Goal: Information Seeking & Learning: Learn about a topic

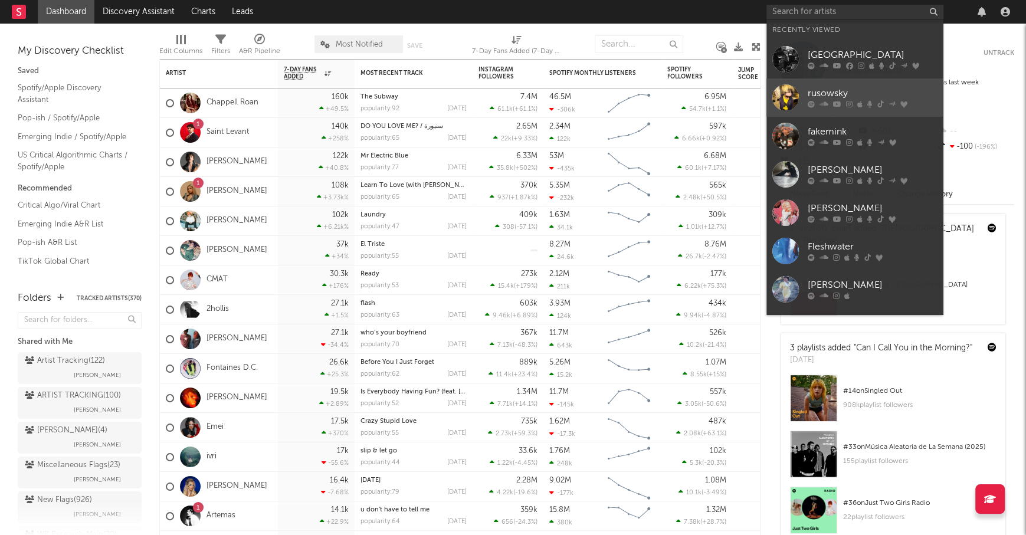
click at [823, 95] on div "rusowsky" at bounding box center [873, 94] width 130 height 14
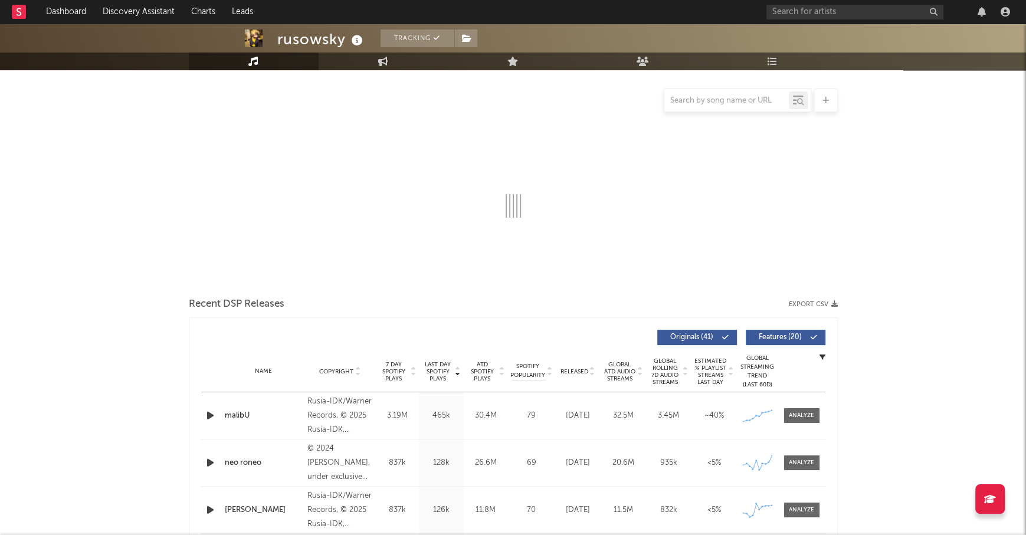
select select "6m"
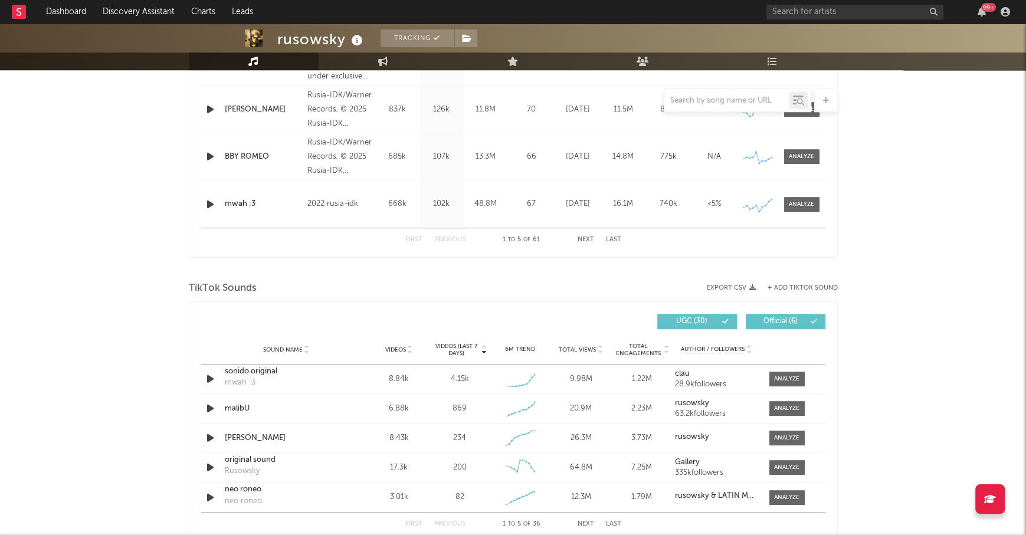
scroll to position [720, 0]
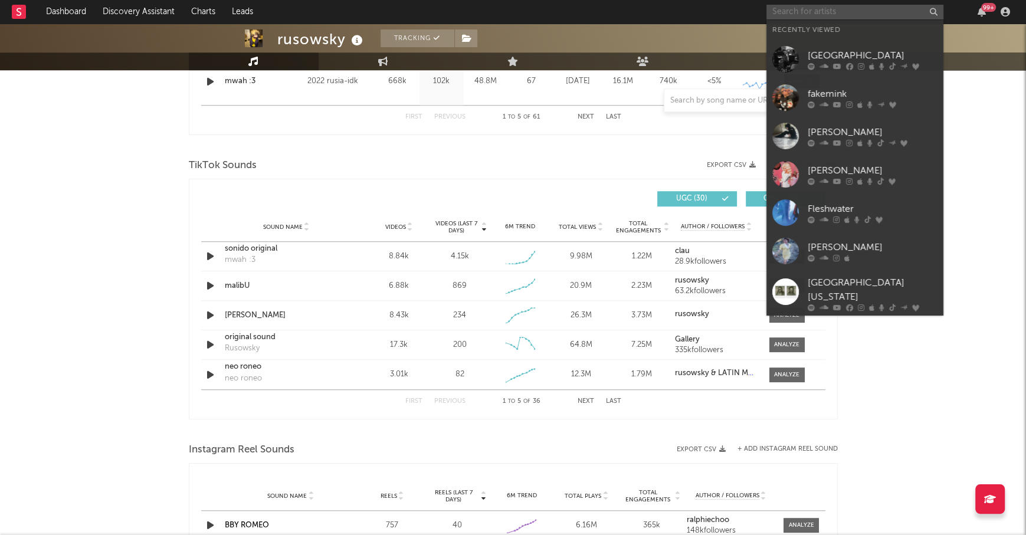
click at [818, 16] on input "text" at bounding box center [854, 12] width 177 height 15
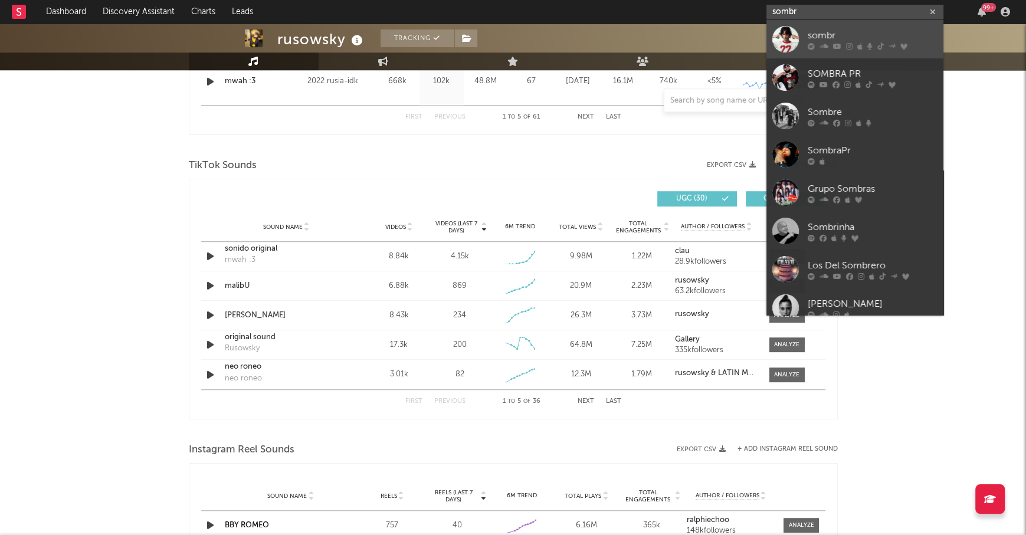
type input "sombr"
click at [843, 28] on link "sombr" at bounding box center [854, 39] width 177 height 38
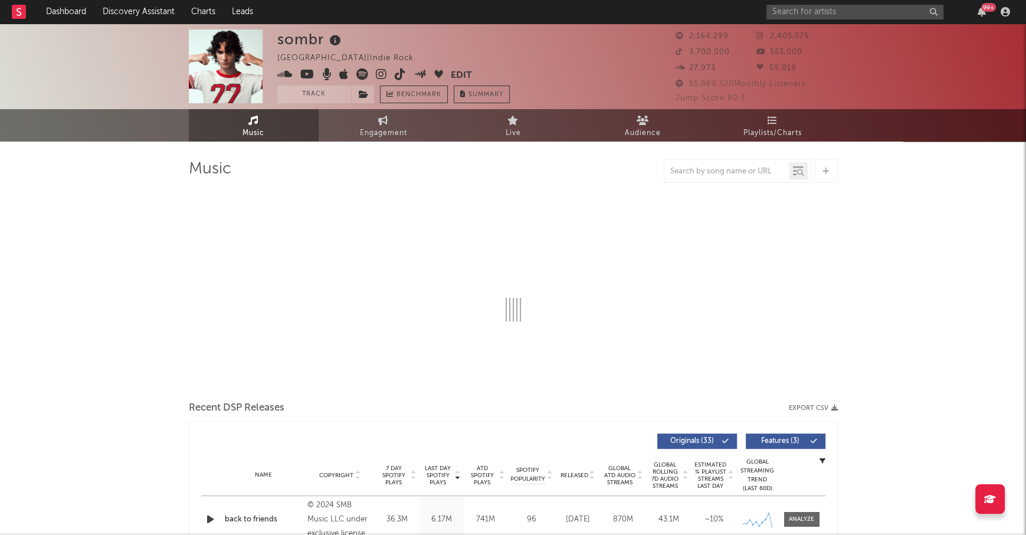
select select "6m"
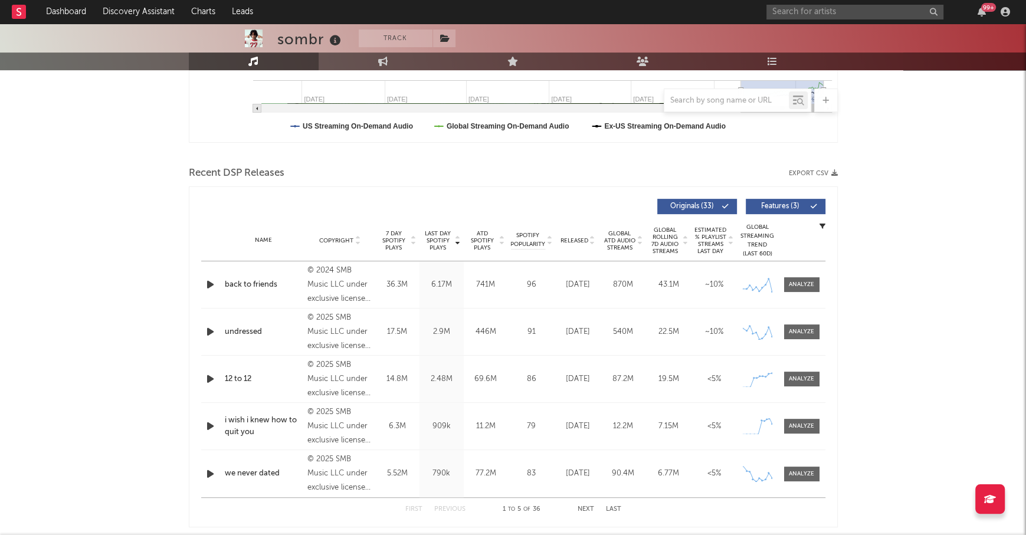
scroll to position [323, 0]
